Goal: Information Seeking & Learning: Check status

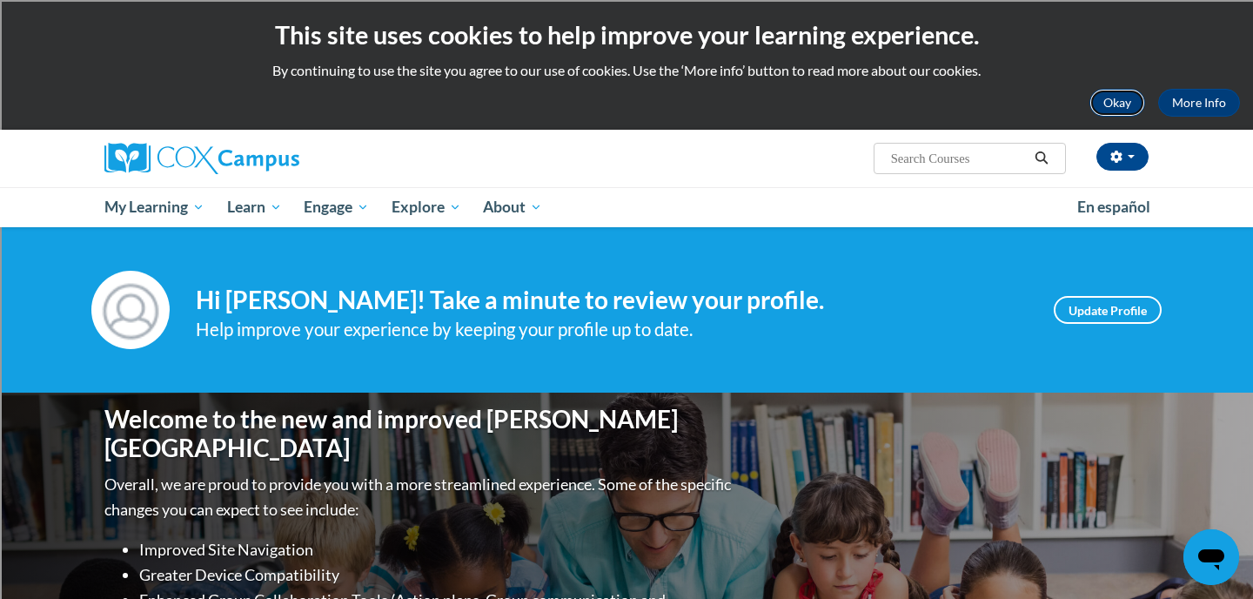
click at [1120, 104] on button "Okay" at bounding box center [1117, 103] width 56 height 28
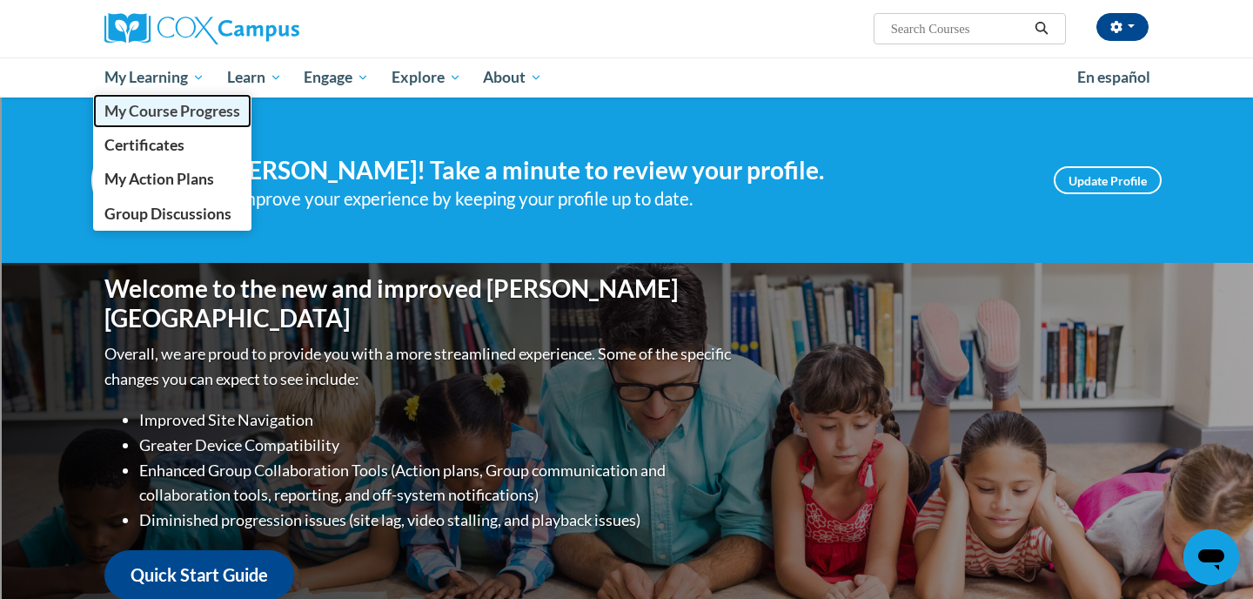
click at [157, 120] on link "My Course Progress" at bounding box center [172, 111] width 158 height 34
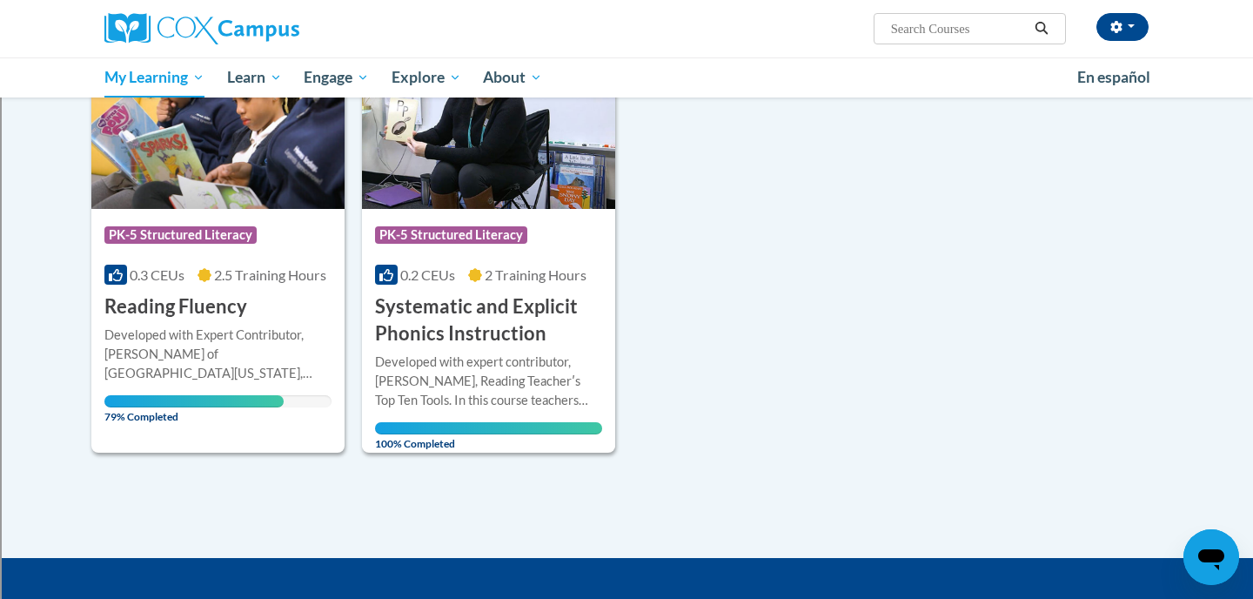
scroll to position [288, 0]
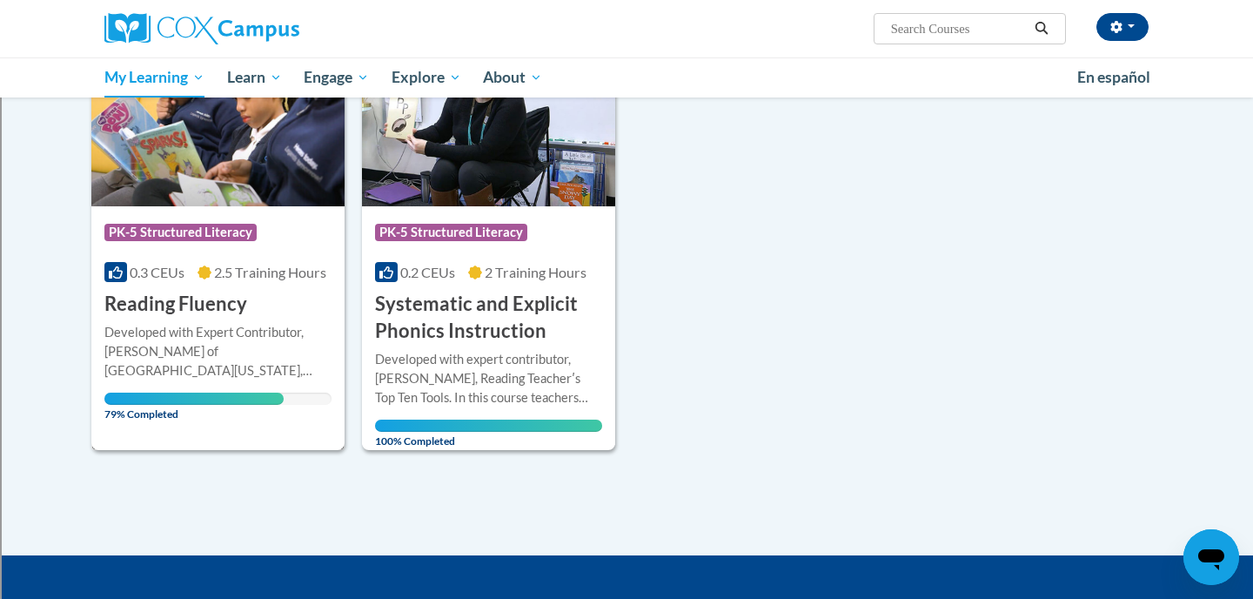
click at [228, 332] on div "Developed with Expert Contributor, Dr. Laura Rhinehart of University California…" at bounding box center [217, 351] width 227 height 57
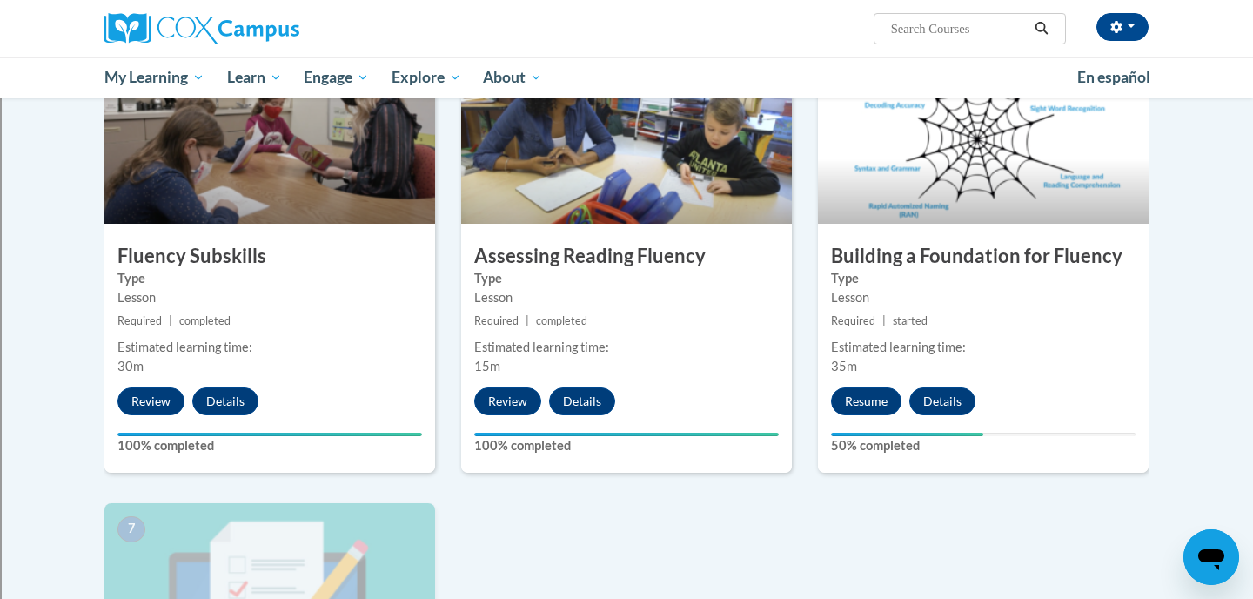
scroll to position [861, 0]
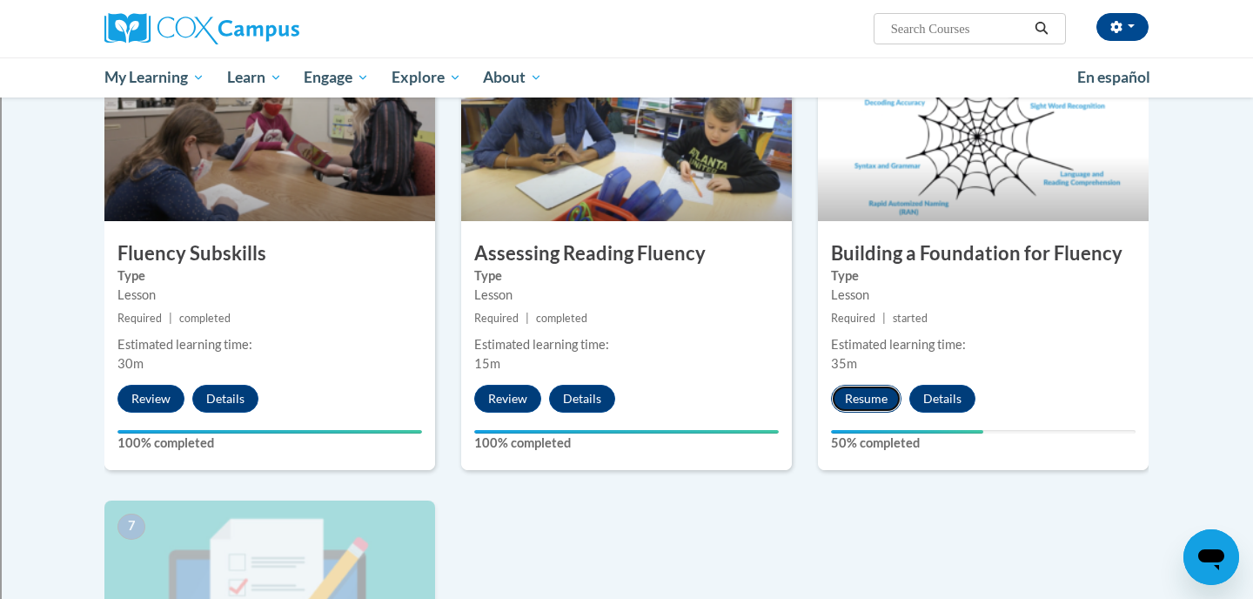
click at [860, 392] on button "Resume" at bounding box center [866, 399] width 70 height 28
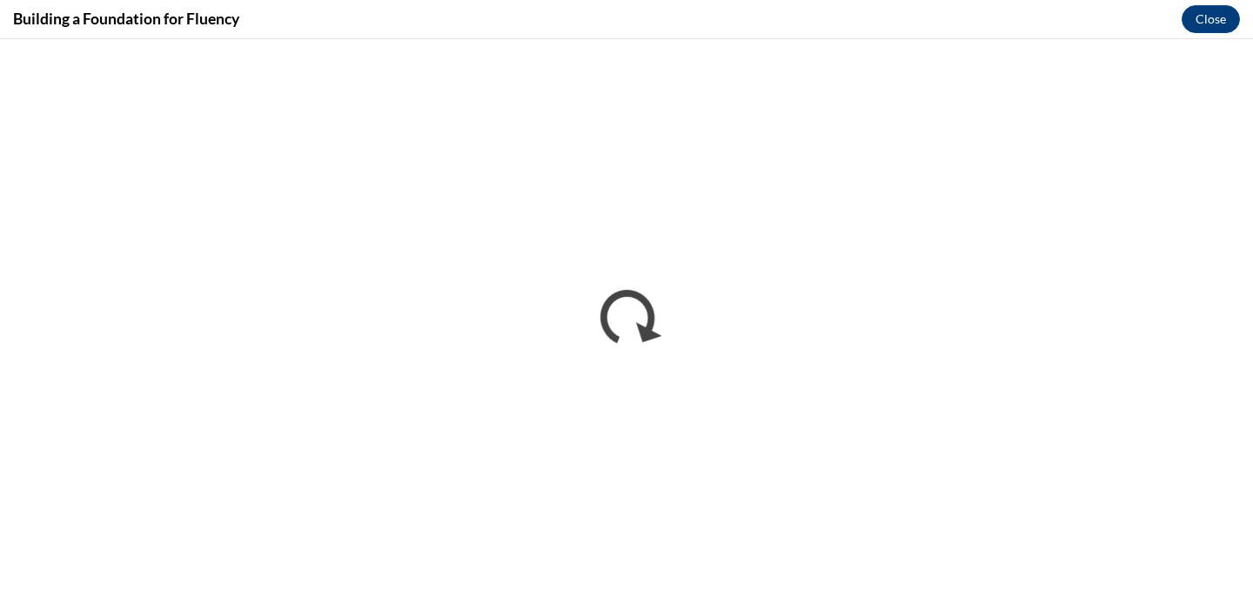
scroll to position [0, 0]
